Goal: Task Accomplishment & Management: Use online tool/utility

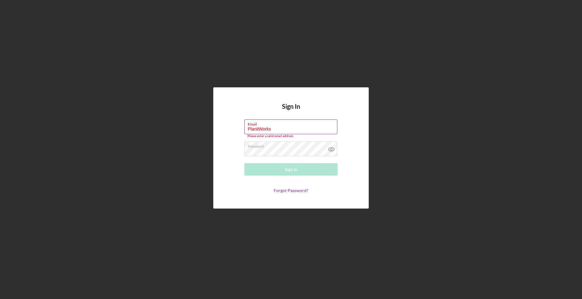
click at [300, 130] on input "PlanitWorks" at bounding box center [290, 126] width 93 height 15
click at [293, 130] on input "PlanitWorks" at bounding box center [290, 126] width 93 height 15
click at [292, 130] on input "PlanitWorks" at bounding box center [290, 126] width 93 height 15
click at [333, 106] on div "Sign In Email [PERSON_NAME] Please enter a valid email address. Password Sign I…" at bounding box center [290, 147] width 155 height 121
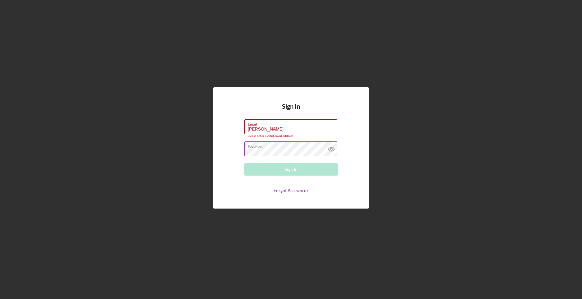
click at [330, 150] on icon at bounding box center [331, 149] width 2 height 2
click at [304, 130] on input "[PERSON_NAME]" at bounding box center [290, 126] width 93 height 15
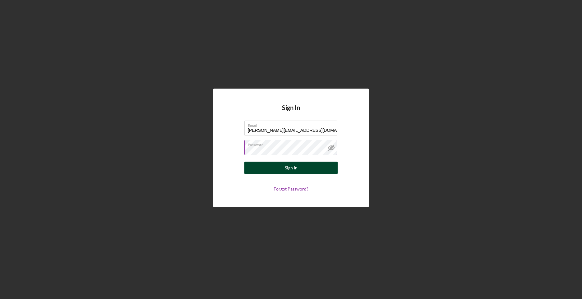
click at [294, 171] on div "Sign In" at bounding box center [291, 168] width 13 height 12
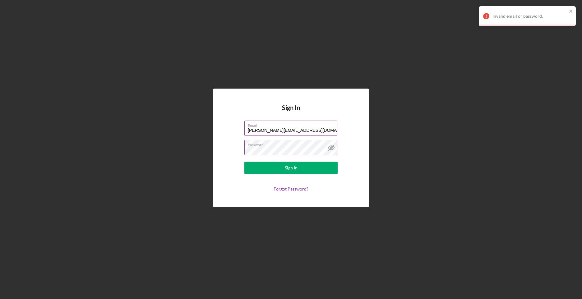
click at [313, 132] on input "[PERSON_NAME][EMAIL_ADDRESS][DOMAIN_NAME]" at bounding box center [290, 128] width 93 height 15
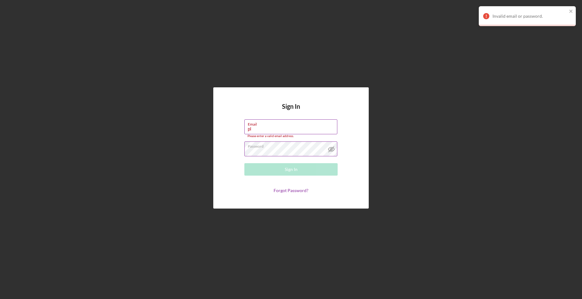
type input "p"
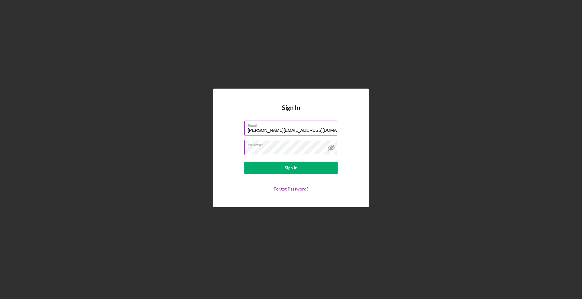
type input "[PERSON_NAME][EMAIL_ADDRESS][DOMAIN_NAME]"
click at [244, 162] on button "Sign In" at bounding box center [290, 168] width 93 height 12
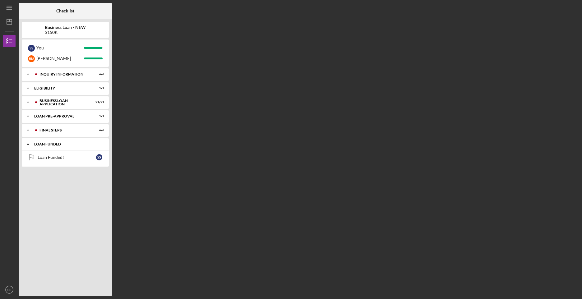
click at [27, 145] on polyline at bounding box center [28, 144] width 2 height 1
click at [28, 146] on icon "Icon/Expander" at bounding box center [28, 144] width 12 height 12
click at [54, 158] on div "Loan Funded!" at bounding box center [67, 157] width 58 height 5
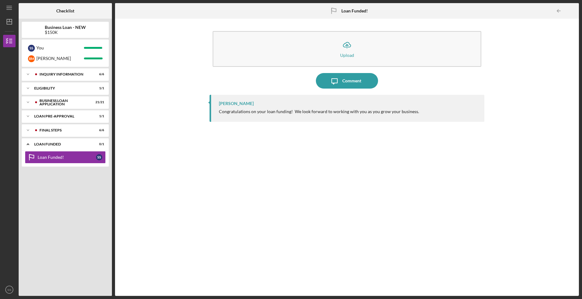
click at [559, 12] on icon "Icon/Table Pagination Arrow" at bounding box center [558, 11] width 14 height 14
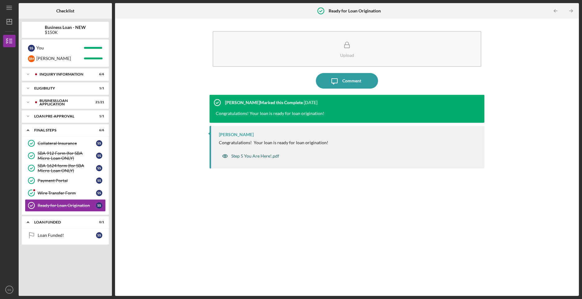
click at [259, 157] on div "Step 5 You Are Here!.pdf" at bounding box center [255, 155] width 48 height 5
